Goal: Information Seeking & Learning: Learn about a topic

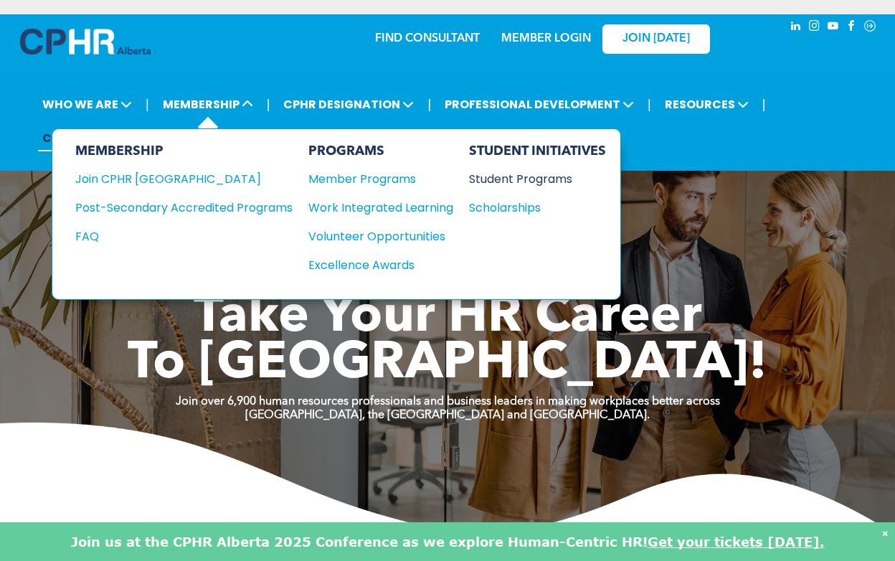
click at [509, 181] on div "Student Programs" at bounding box center [530, 179] width 123 height 18
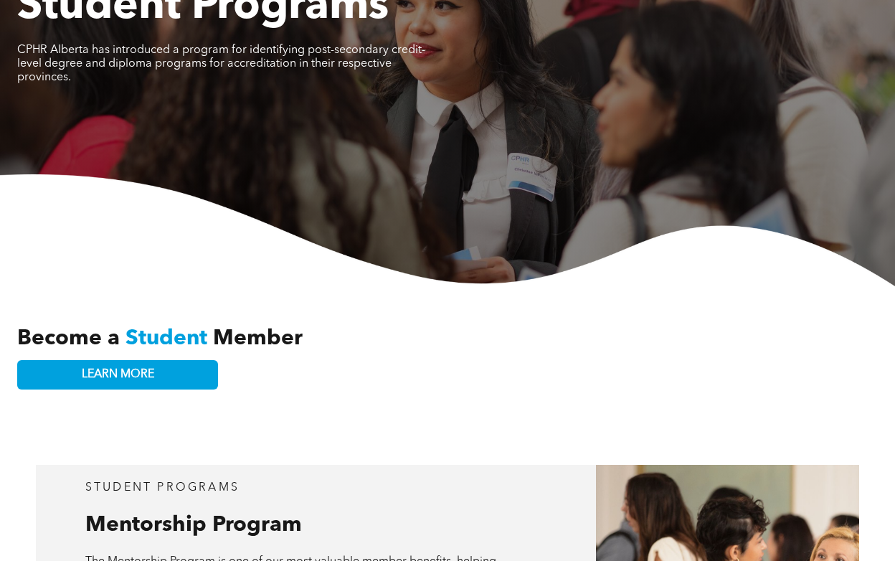
scroll to position [183, 0]
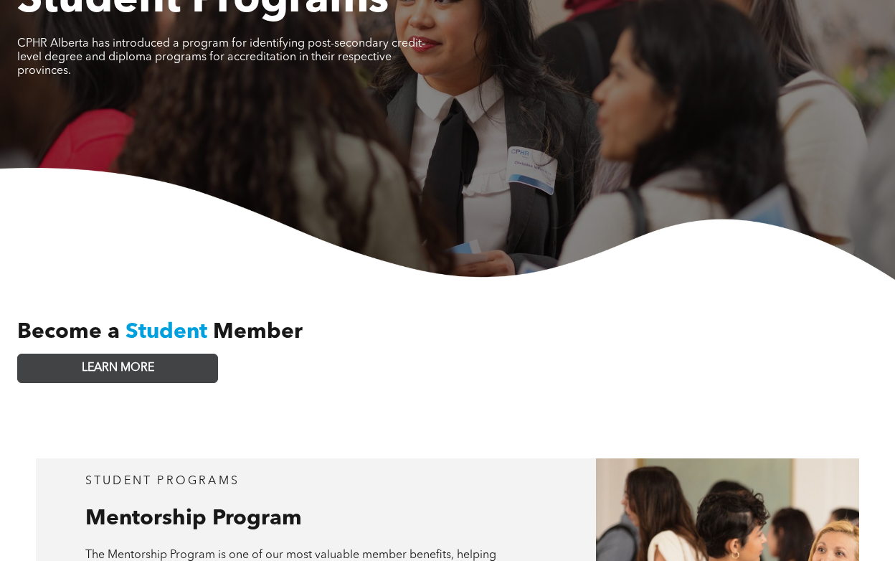
click at [171, 354] on link "LEARN MORE" at bounding box center [117, 368] width 201 height 29
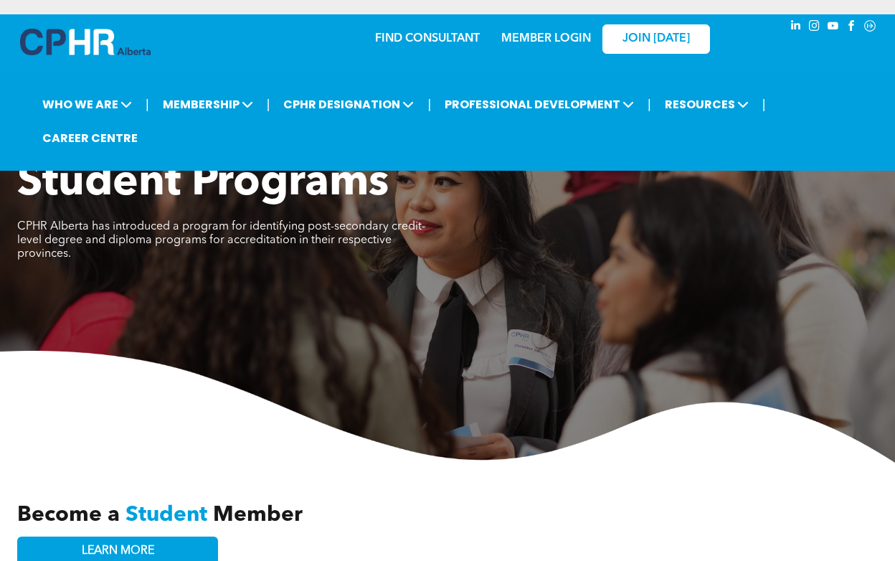
click at [575, 37] on link "MEMBER LOGIN" at bounding box center [546, 38] width 90 height 11
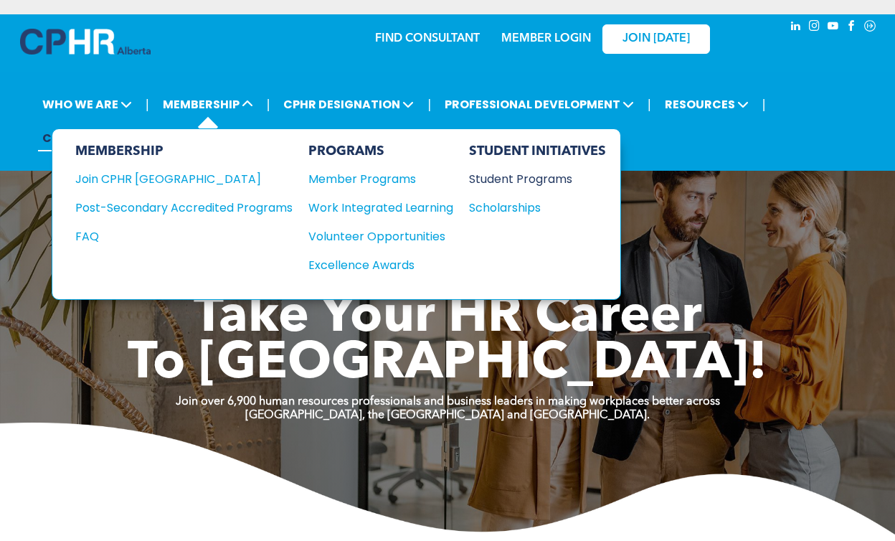
click at [499, 180] on div "Student Programs" at bounding box center [530, 179] width 123 height 18
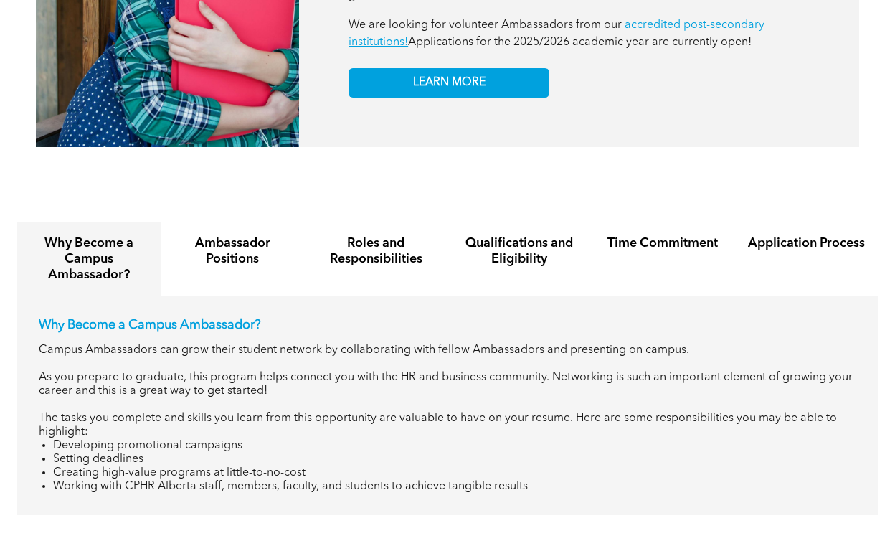
scroll to position [1233, 0]
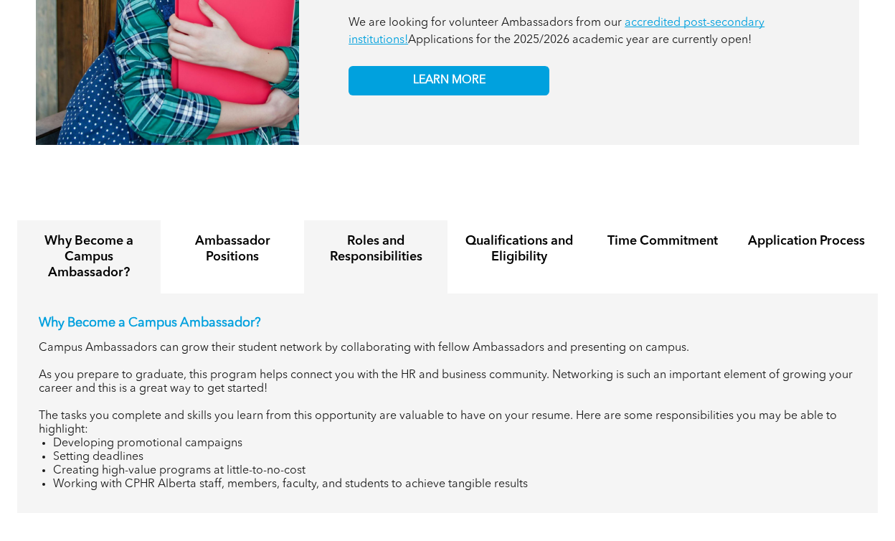
click at [354, 253] on div "Roles and Responsibilities" at bounding box center [375, 256] width 143 height 73
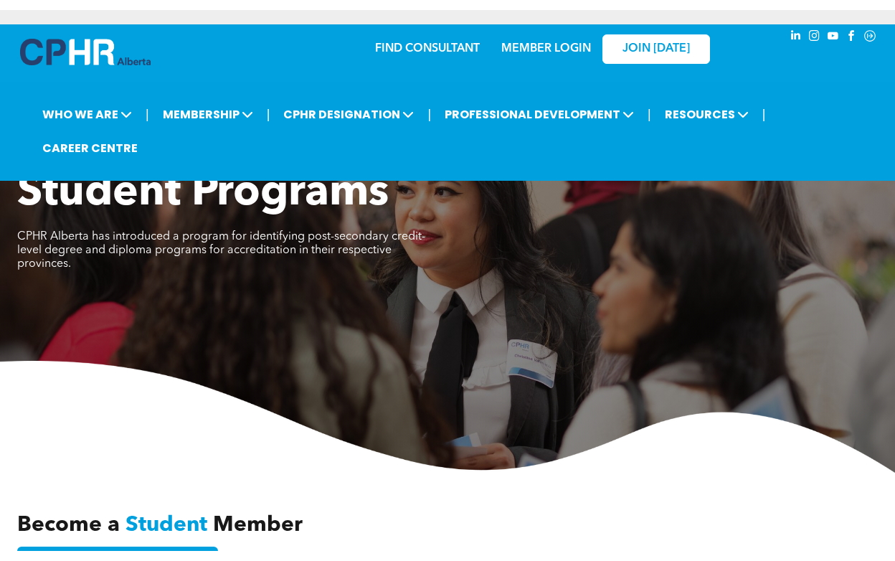
scroll to position [0, 0]
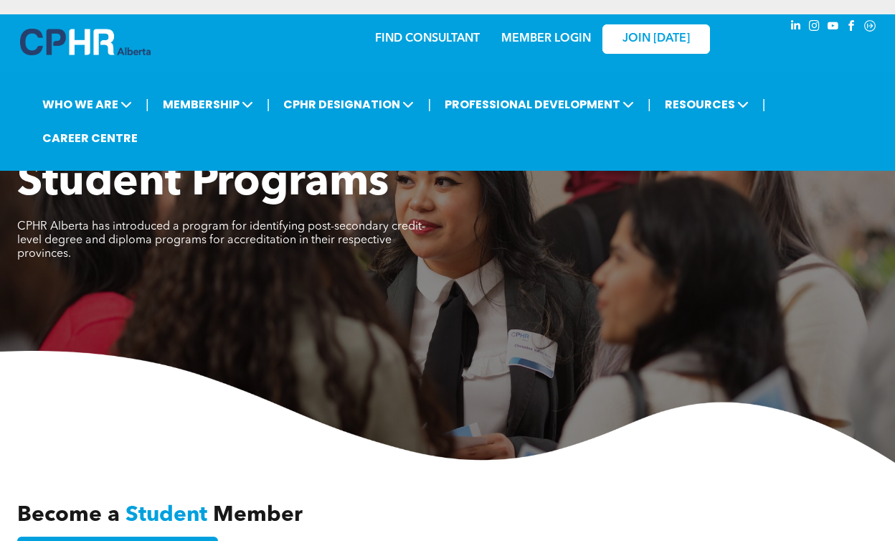
click at [541, 39] on link "MEMBER LOGIN" at bounding box center [546, 38] width 90 height 11
